Goal: Find specific page/section: Find specific page/section

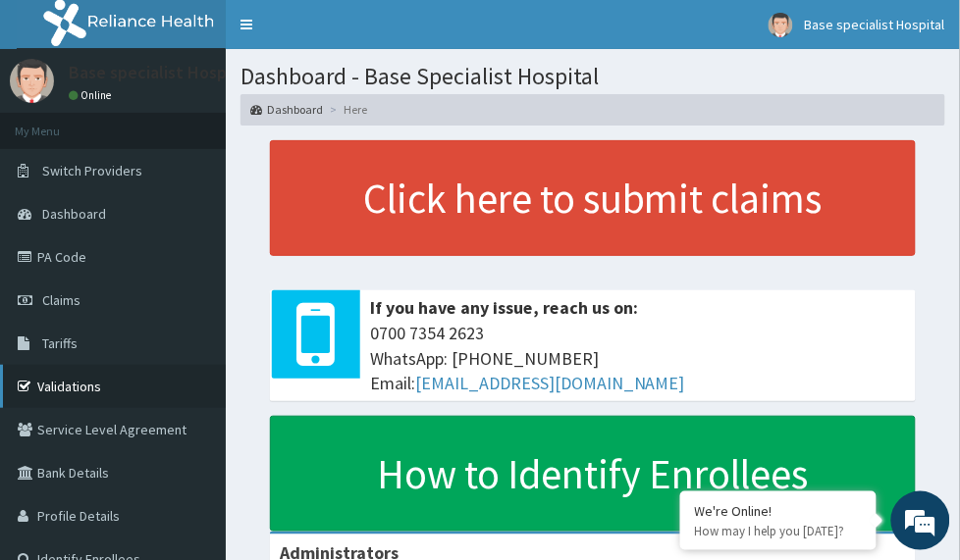
click at [159, 386] on link "Validations" at bounding box center [113, 386] width 226 height 43
click at [69, 393] on link "Validations" at bounding box center [113, 386] width 226 height 43
